Goal: Task Accomplishment & Management: Manage account settings

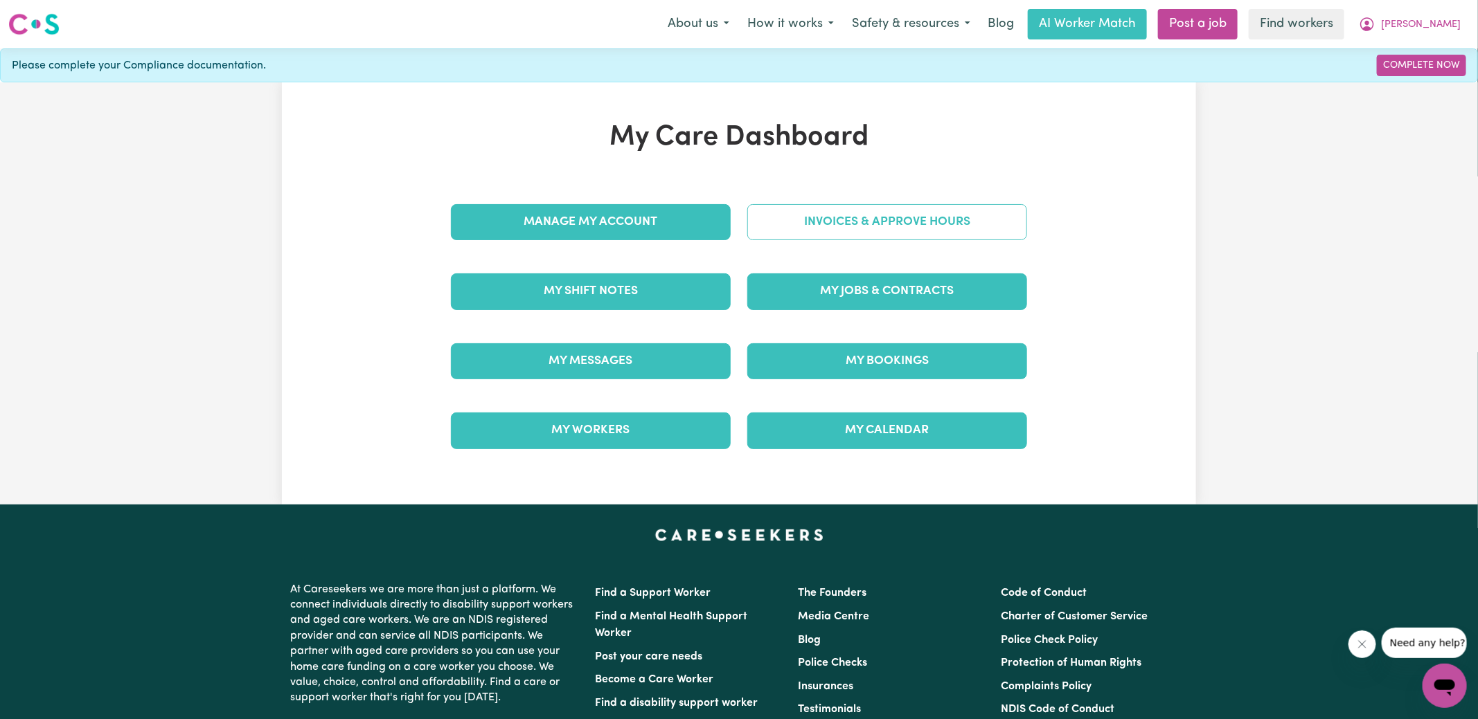
click at [766, 229] on link "Invoices & Approve Hours" at bounding box center [887, 222] width 280 height 36
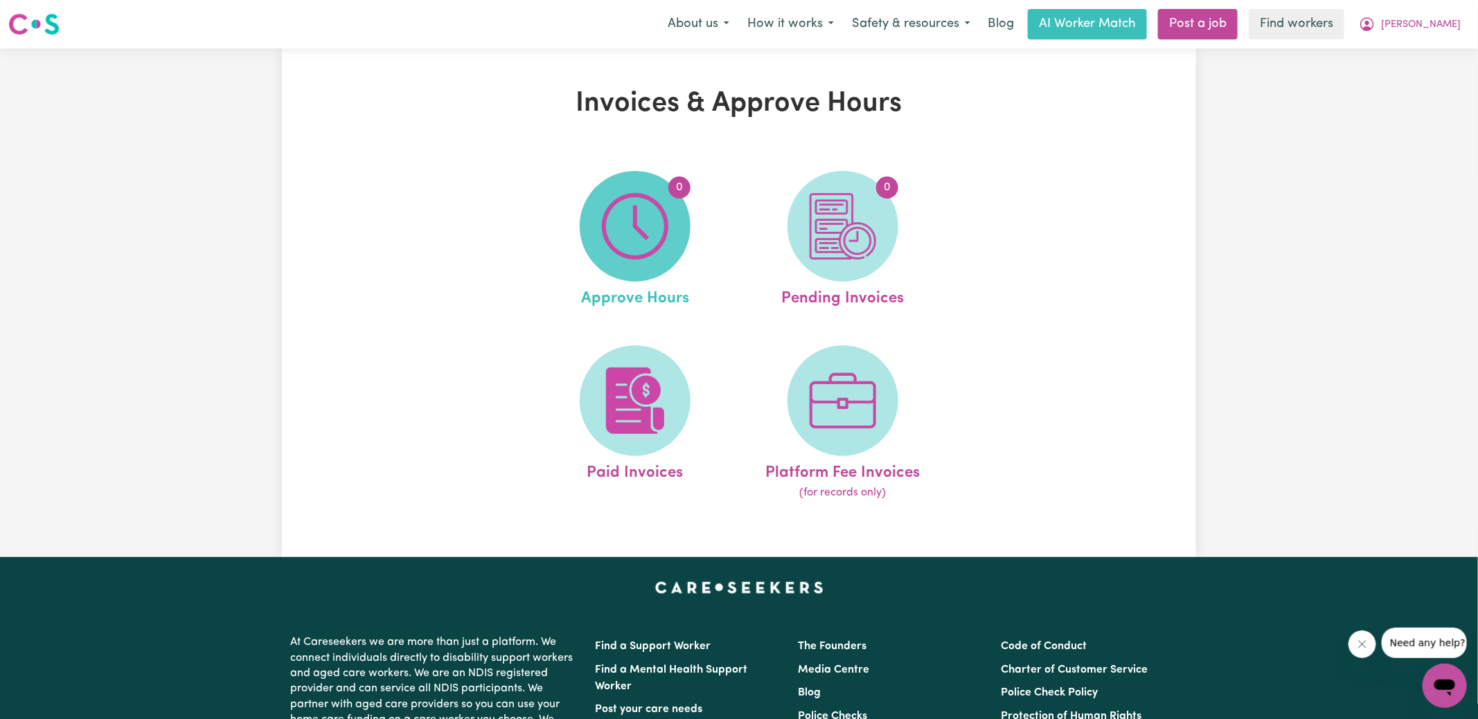
click at [671, 242] on span "0" at bounding box center [635, 226] width 111 height 111
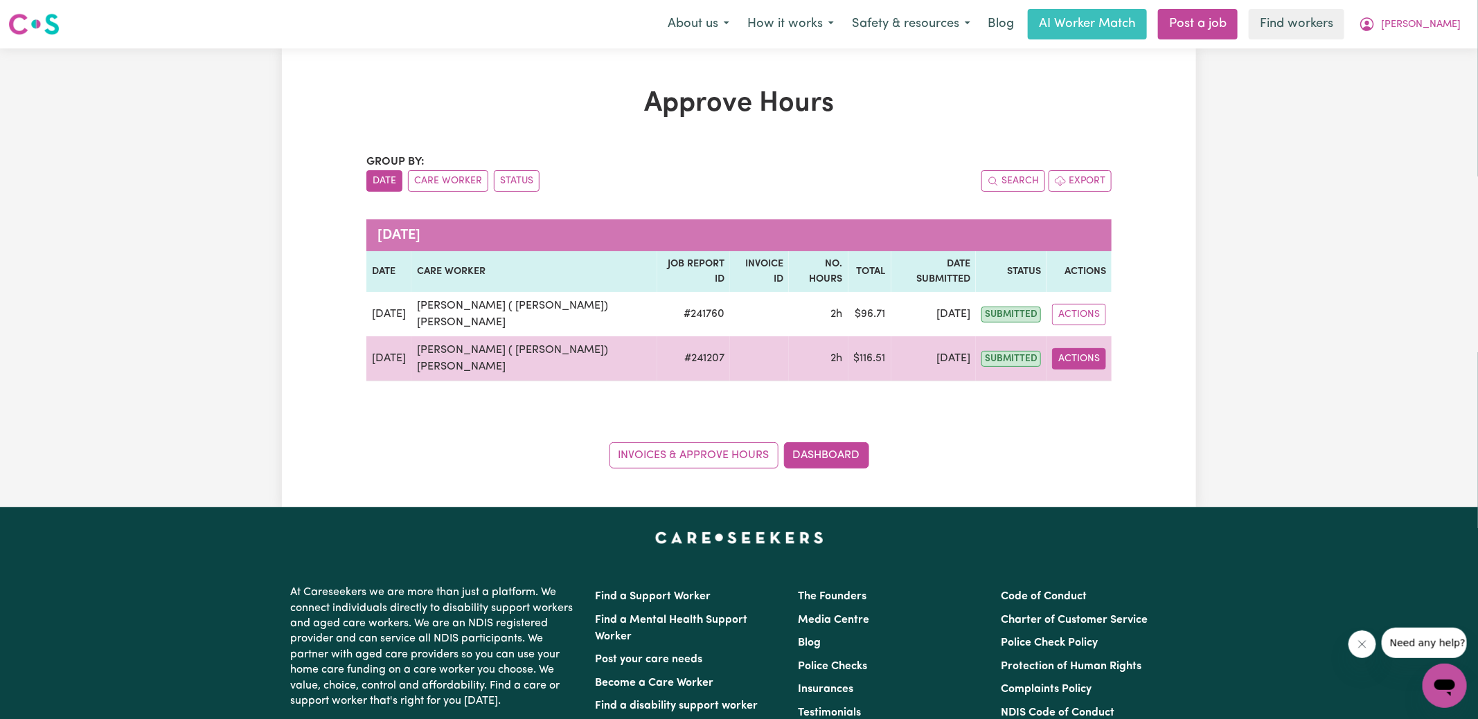
click at [1071, 348] on button "Actions" at bounding box center [1079, 358] width 54 height 21
click at [1110, 377] on link "View Job Report" at bounding box center [1117, 391] width 118 height 28
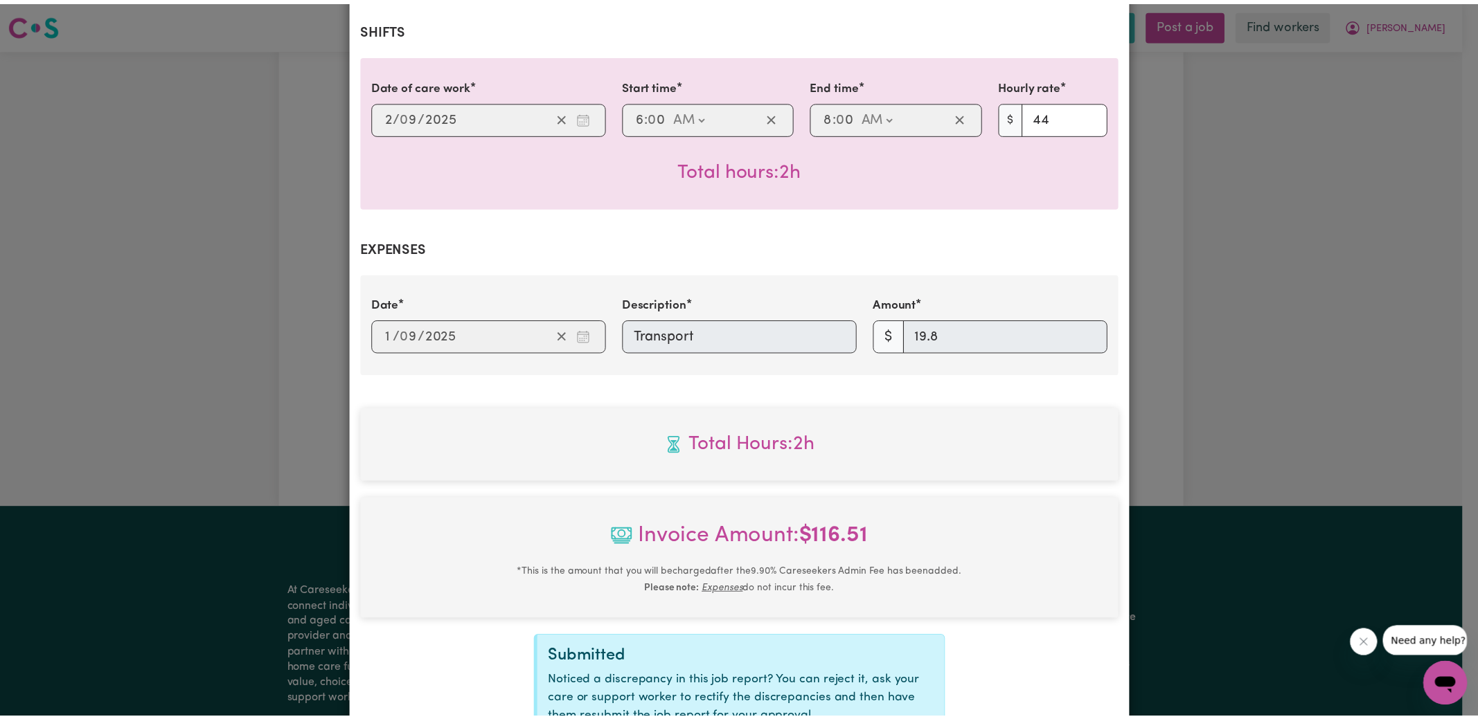
scroll to position [449, 0]
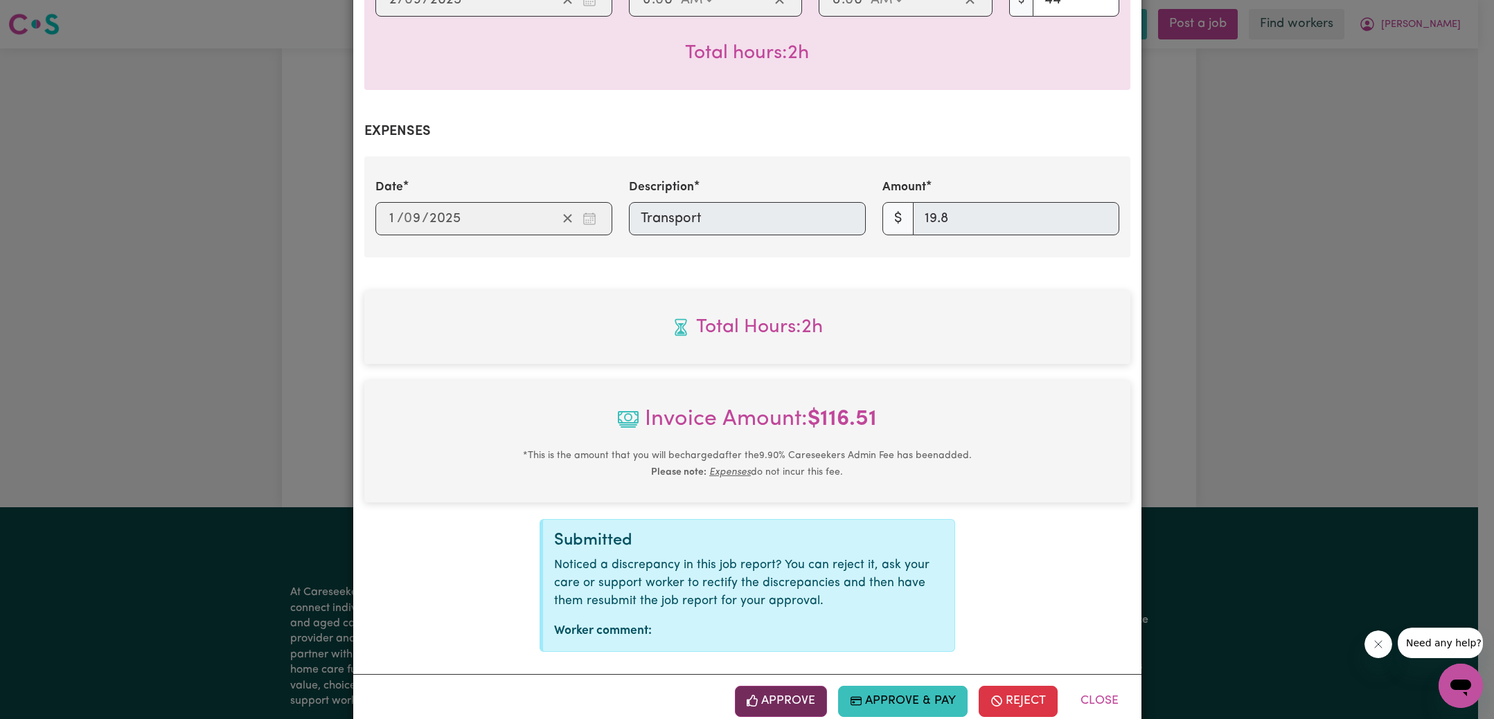
click at [773, 686] on button "Approve" at bounding box center [781, 701] width 93 height 30
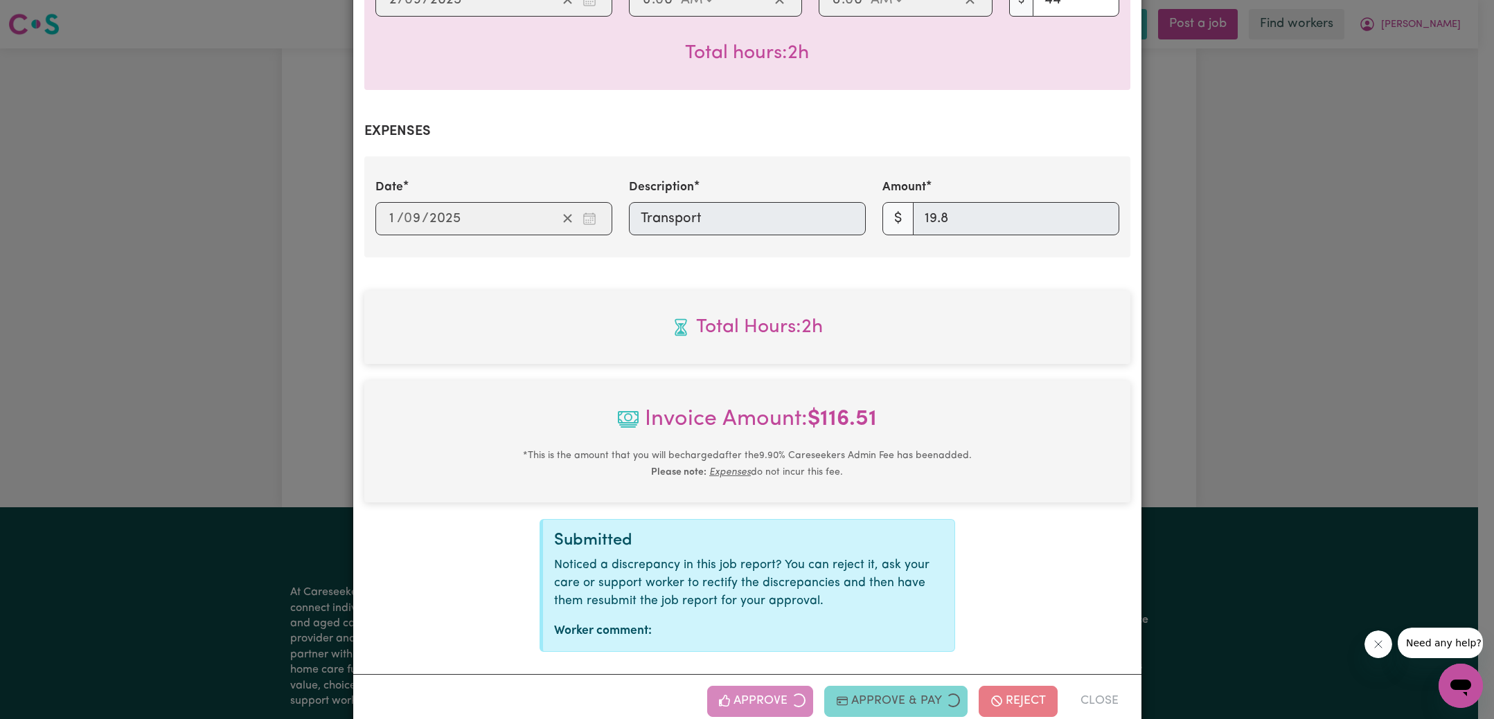
click at [1242, 329] on div "Job Report # 241207 - [PERSON_NAME] ( [PERSON_NAME]) [PERSON_NAME] Summary Job …" at bounding box center [747, 359] width 1494 height 719
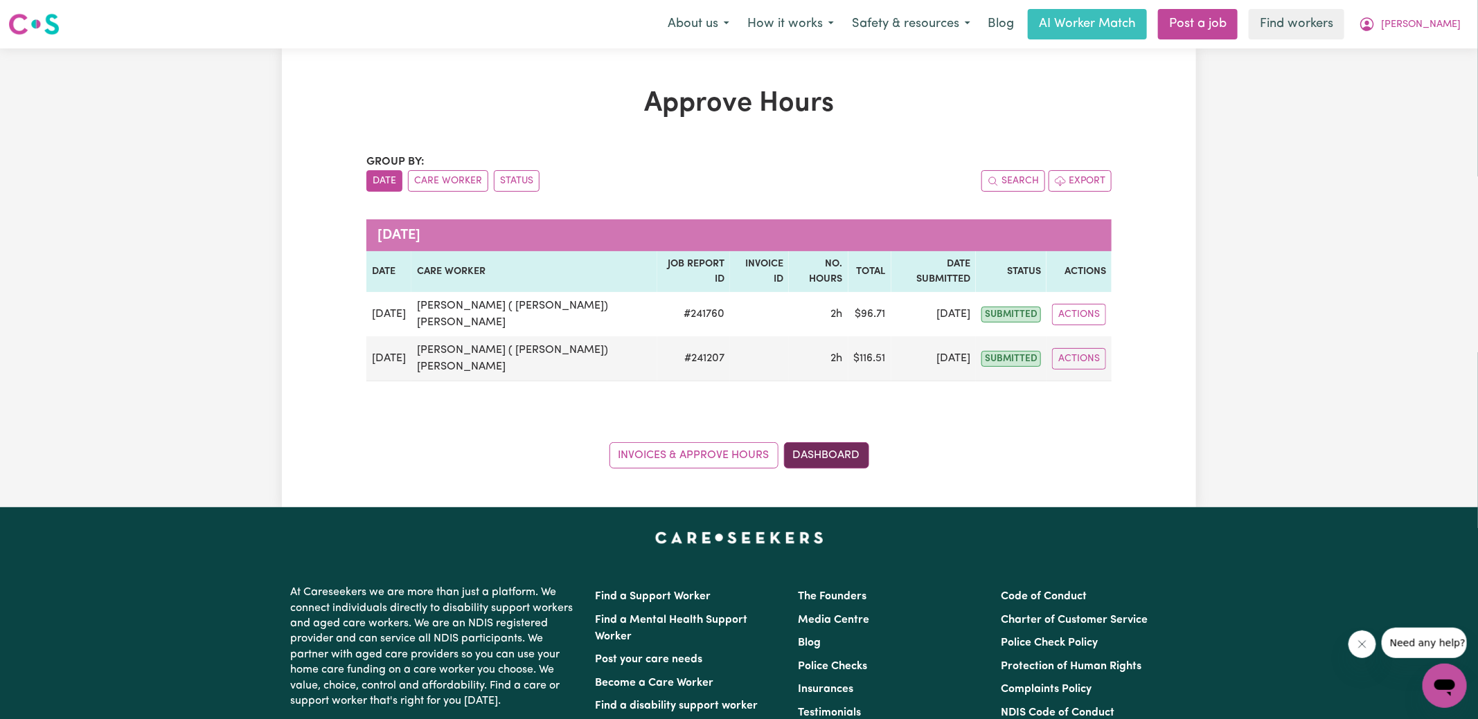
click at [805, 442] on link "Dashboard" at bounding box center [826, 455] width 85 height 26
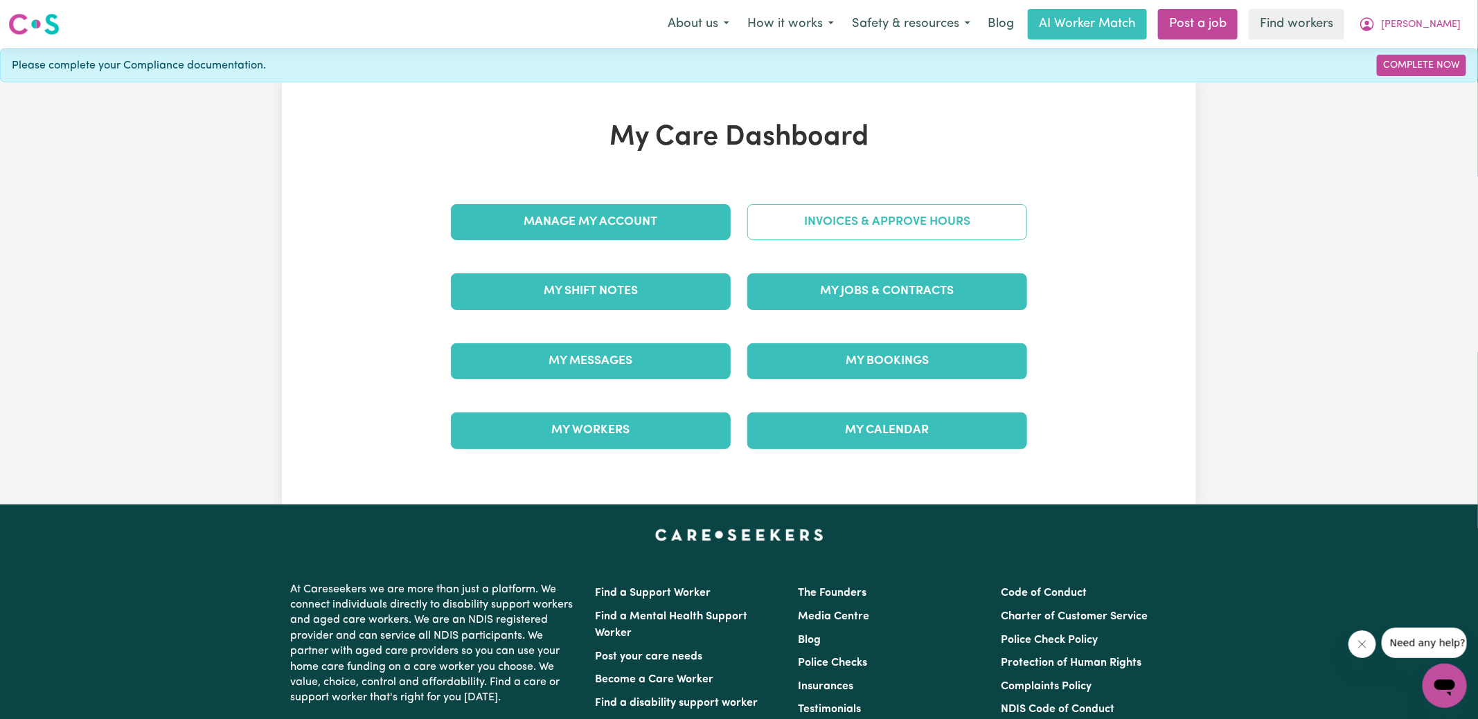
click at [868, 222] on link "Invoices & Approve Hours" at bounding box center [887, 222] width 280 height 36
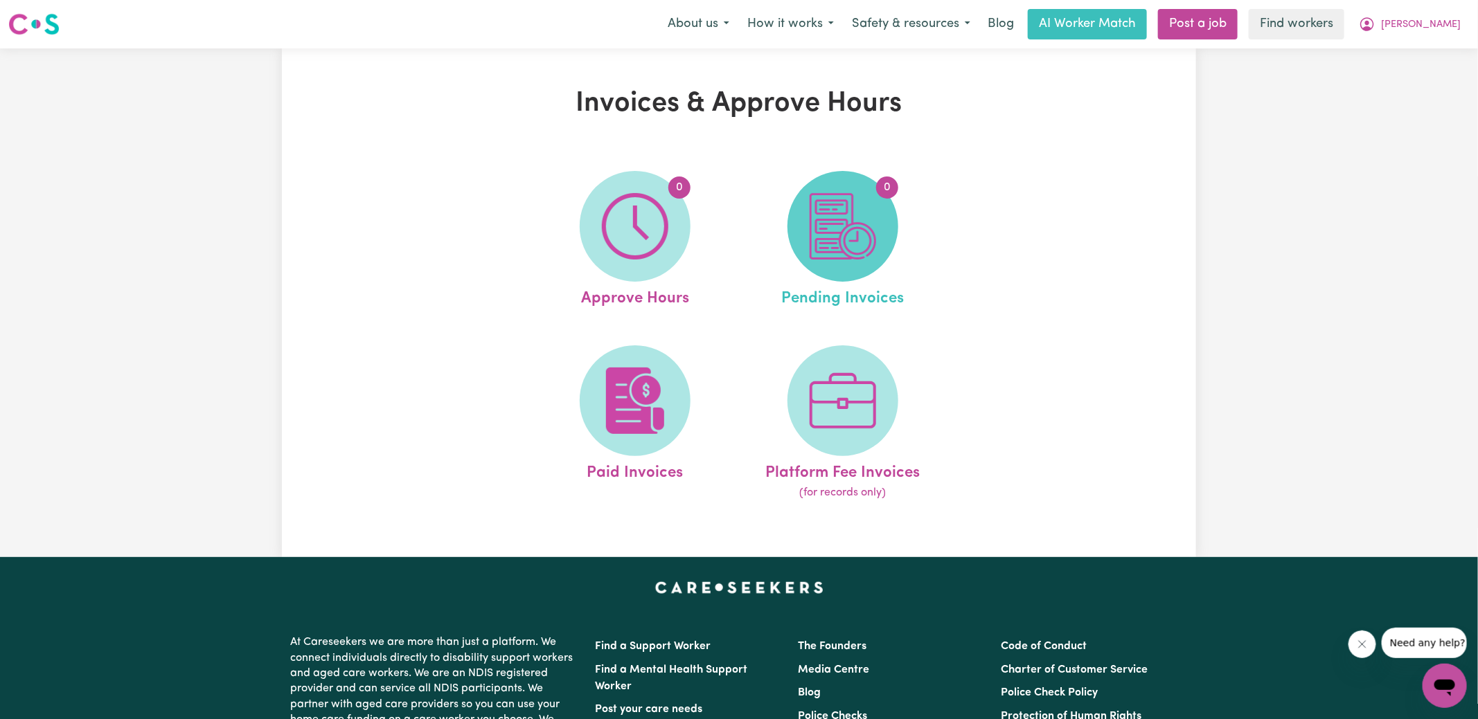
click at [868, 233] on img at bounding box center [843, 226] width 66 height 66
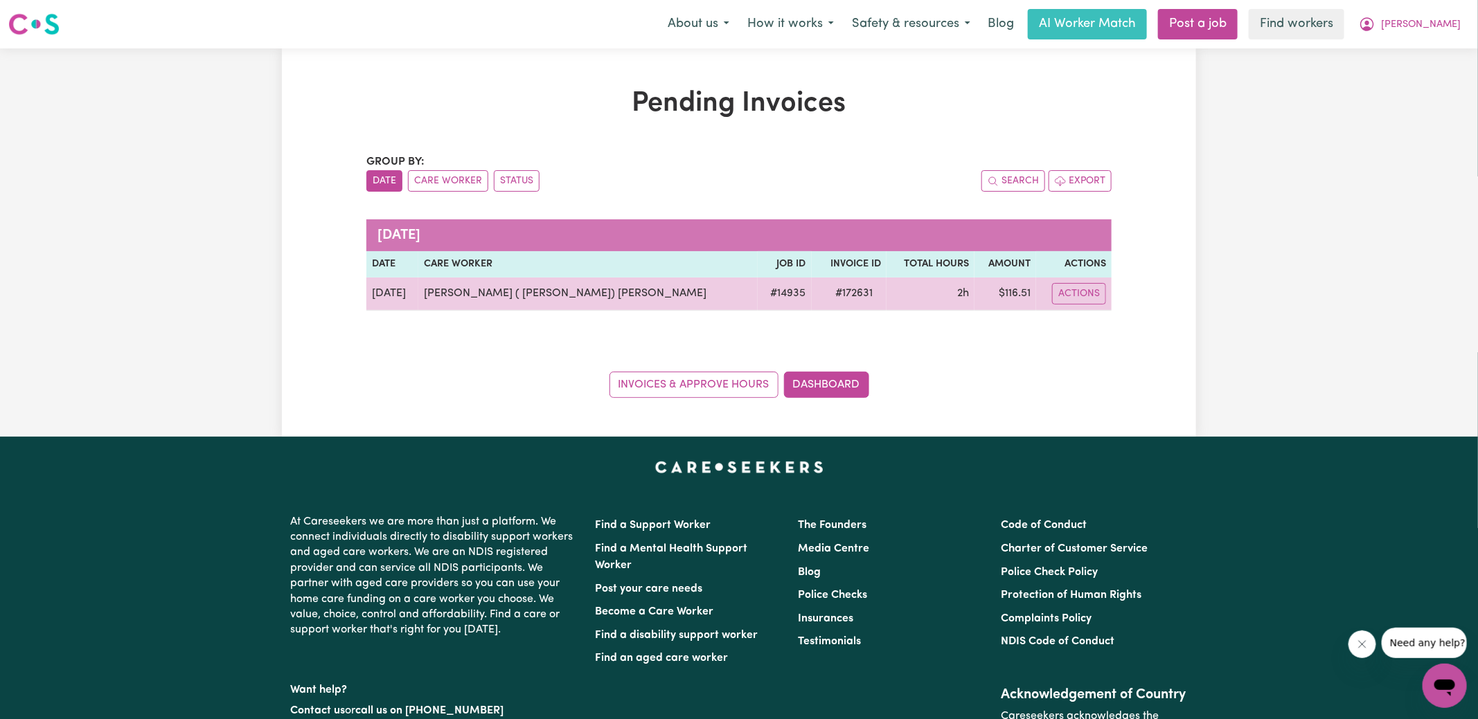
click at [827, 287] on span "# 172631" at bounding box center [854, 293] width 54 height 17
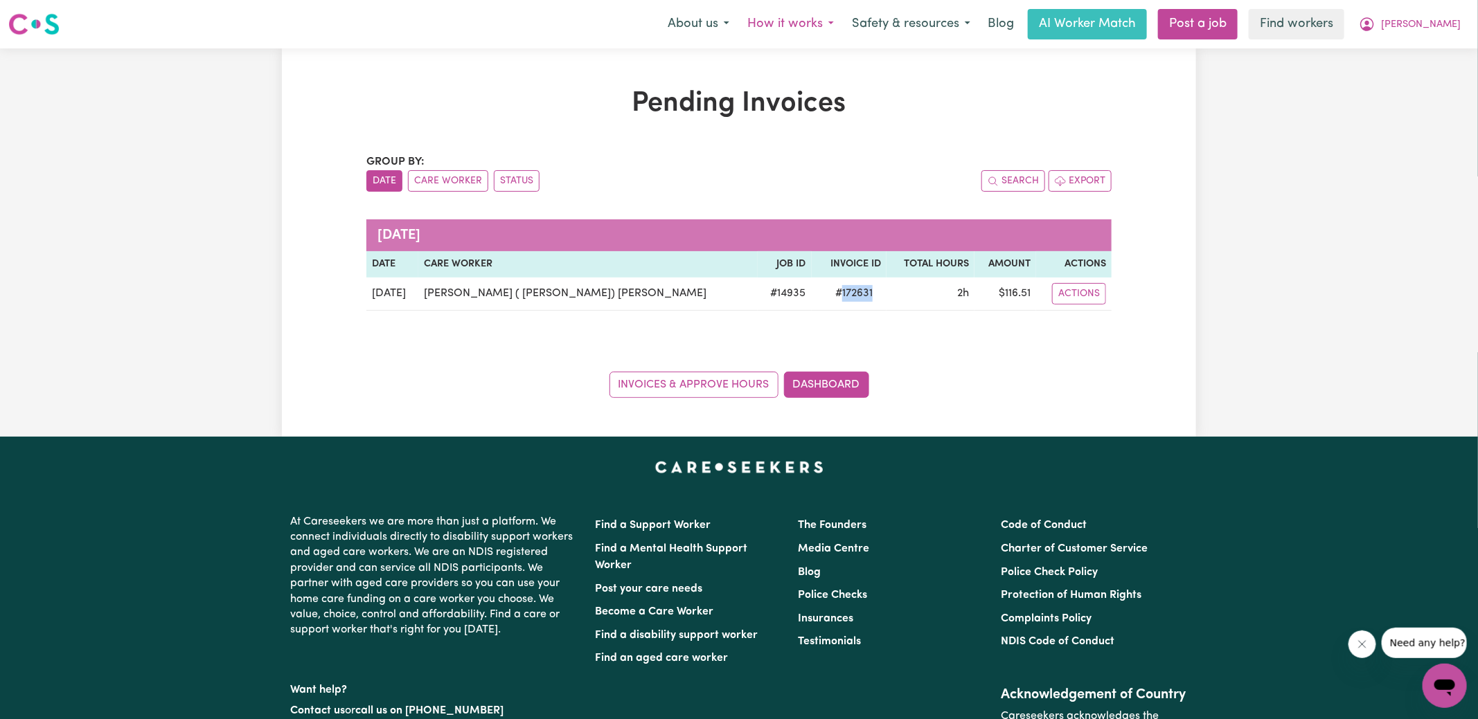
copy span "172631"
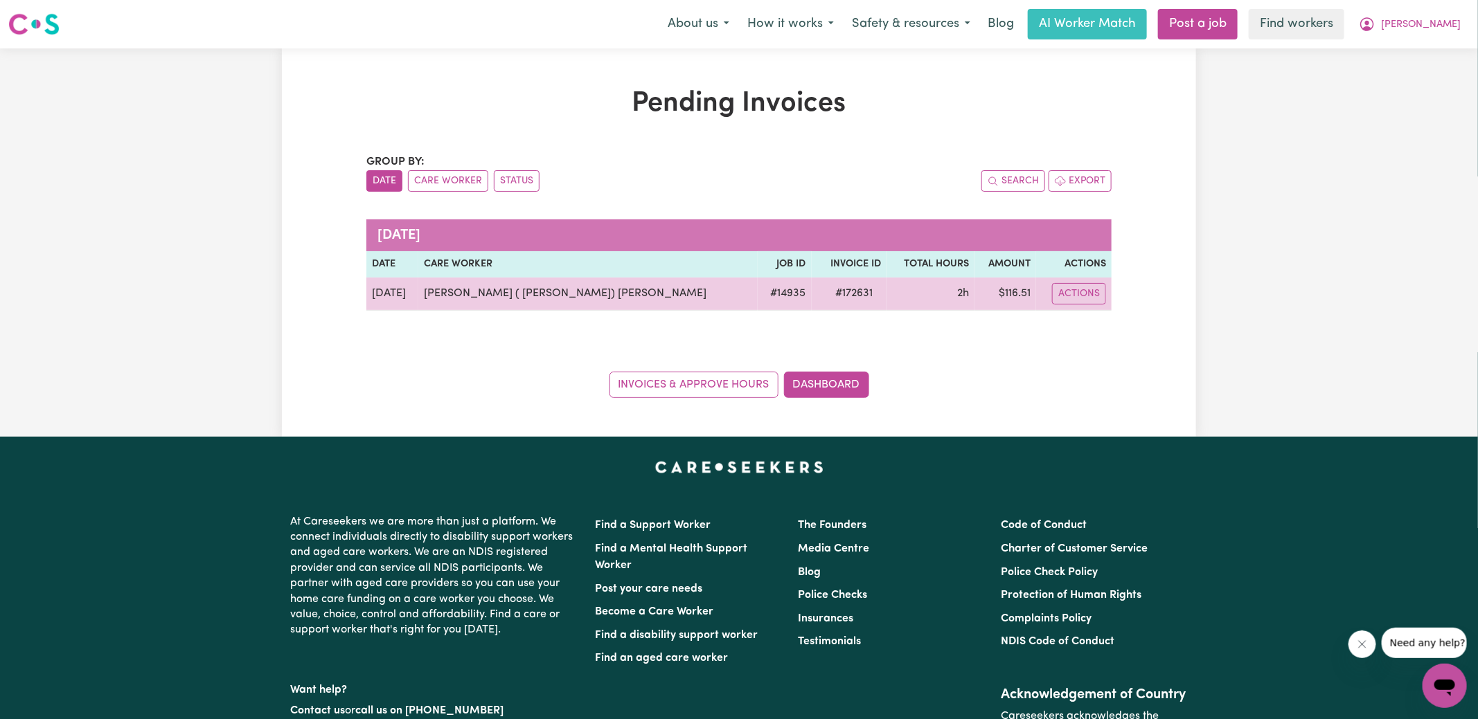
click at [1008, 289] on td "$ 116.51" at bounding box center [1005, 294] width 62 height 33
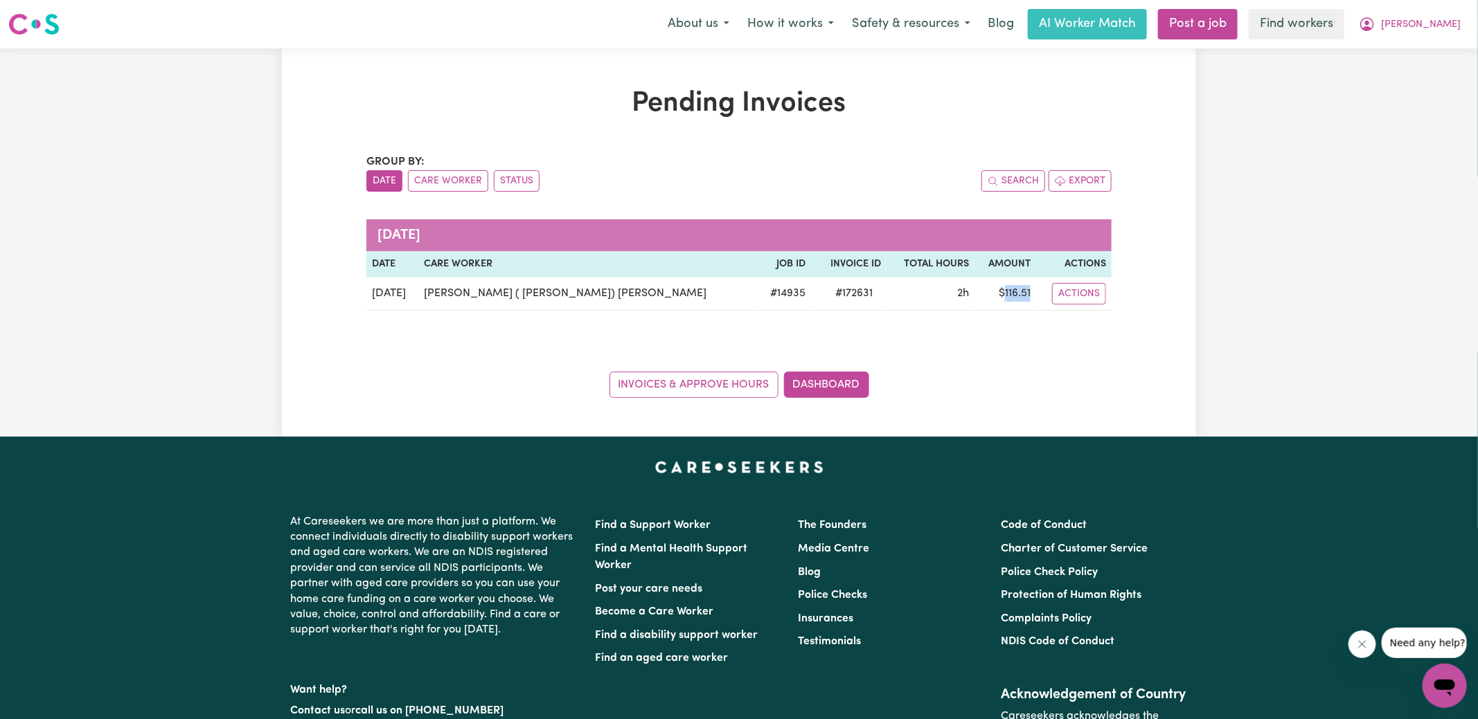
copy td "116.51"
click at [1374, 28] on icon "My Account" at bounding box center [1367, 24] width 14 height 14
click at [1404, 71] on link "Logout" at bounding box center [1413, 79] width 109 height 26
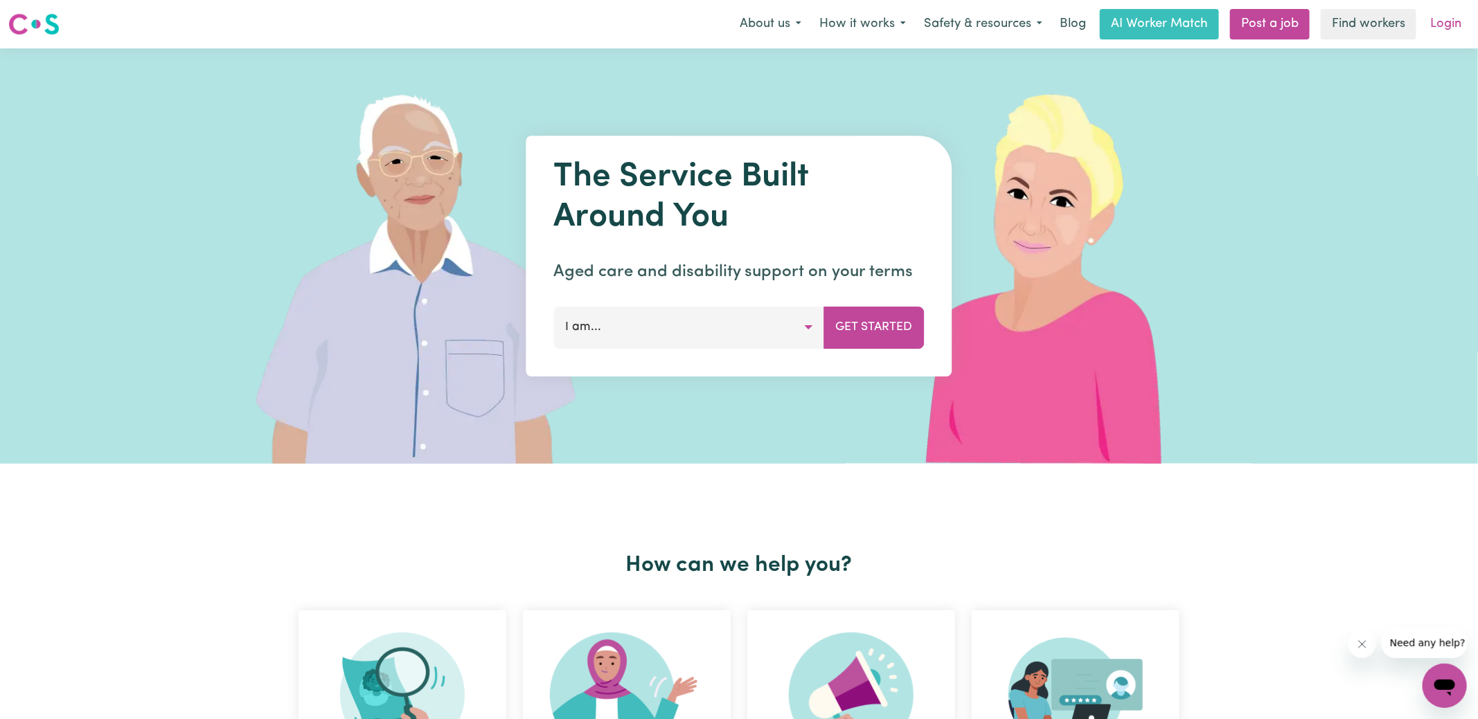
click at [1438, 33] on link "Login" at bounding box center [1446, 24] width 48 height 30
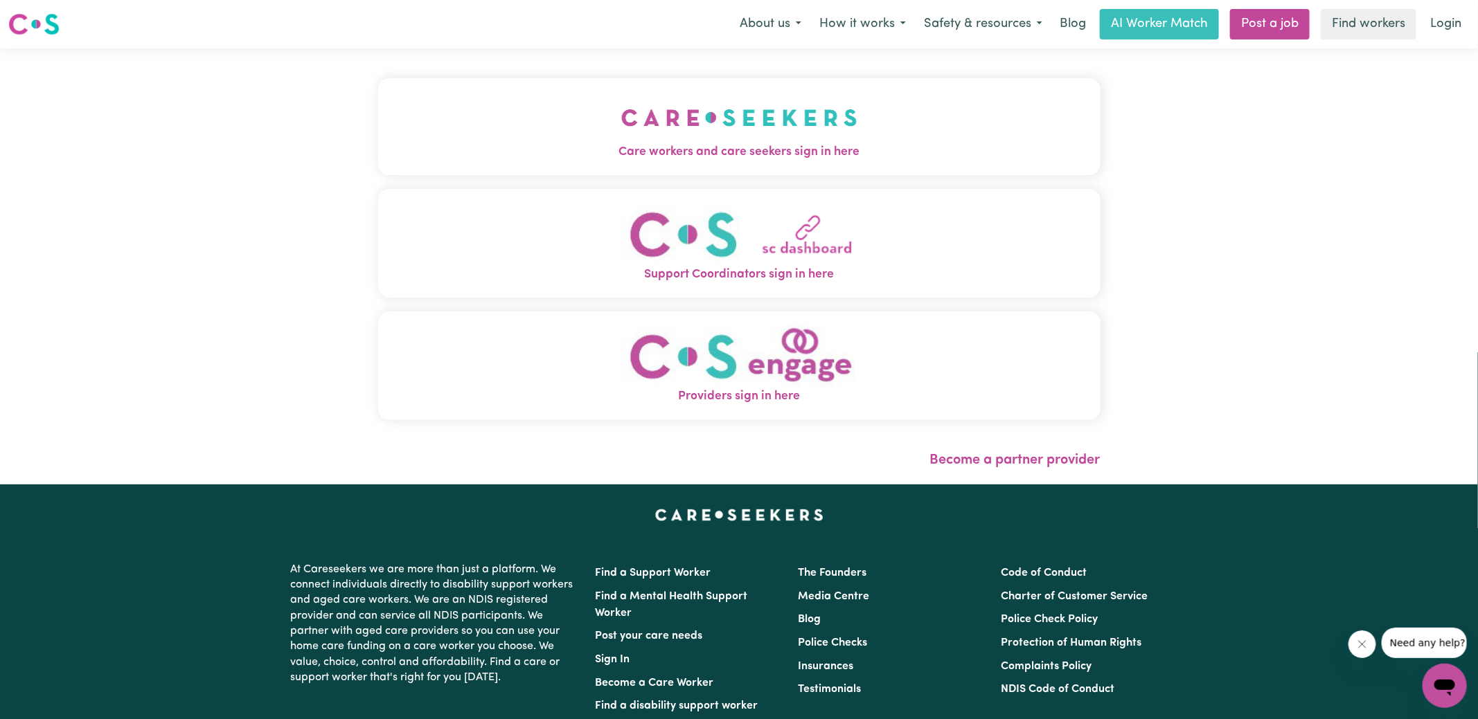
click at [938, 142] on button "Care workers and care seekers sign in here" at bounding box center [739, 126] width 722 height 97
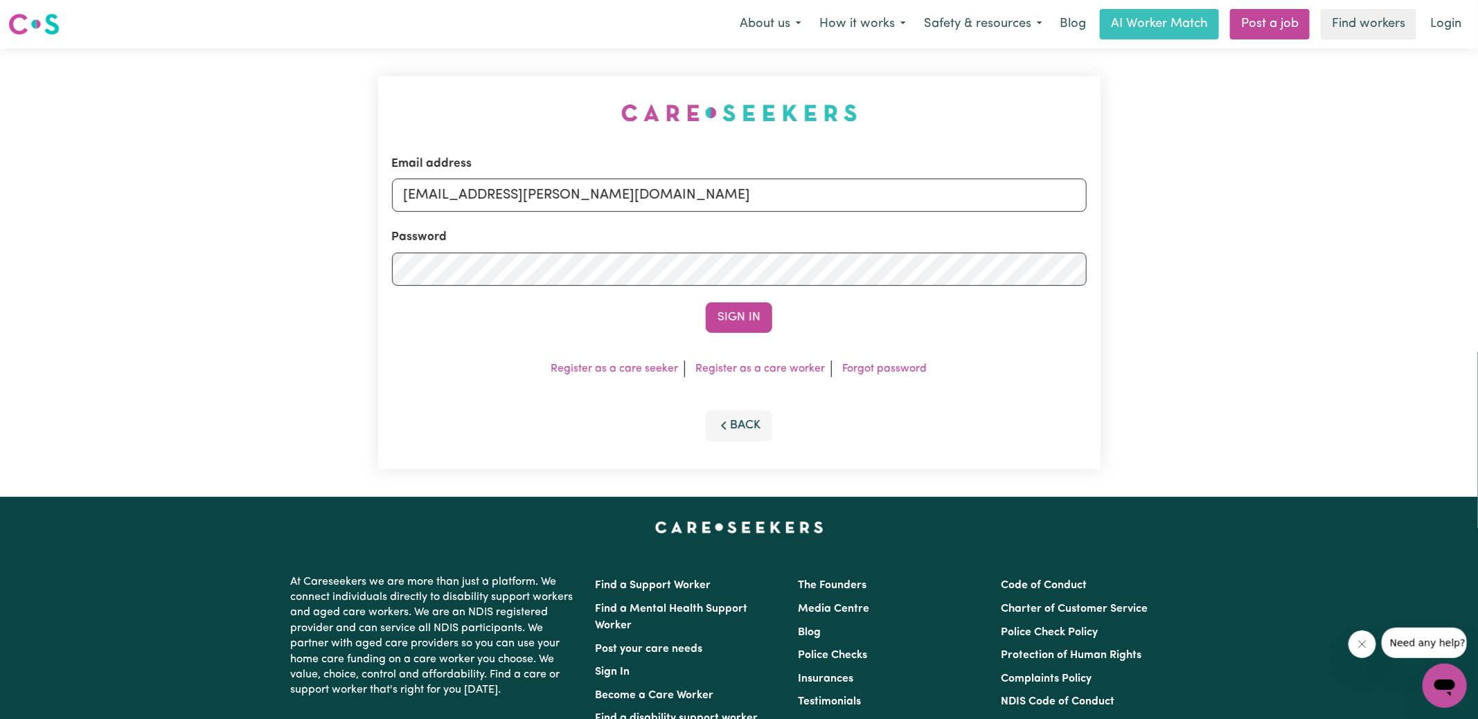
click at [429, 138] on div "Email address [EMAIL_ADDRESS][PERSON_NAME][DOMAIN_NAME] Password Sign In Regist…" at bounding box center [739, 272] width 739 height 449
drag, startPoint x: 473, startPoint y: 190, endPoint x: 1395, endPoint y: 206, distance: 921.8
click at [1403, 253] on div "Email address [EMAIL_ADDRESS][PERSON_NAME][DOMAIN_NAME] Password Sign In Regist…" at bounding box center [739, 272] width 1478 height 449
type input "[EMAIL_ADDRESS][DOMAIN_NAME]"
click at [706, 303] on button "Sign In" at bounding box center [739, 318] width 66 height 30
